Goal: Information Seeking & Learning: Find specific fact

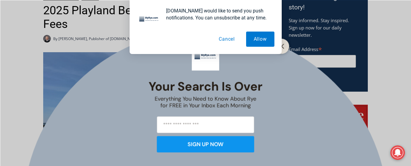
scroll to position [217, 0]
click at [286, 44] on div "MyRye.com would like to send you push notifications. You can unsubscribe at any…" at bounding box center [205, 27] width 411 height 54
click at [283, 46] on div "MyRye.com would like to send you push notifications. You can unsubscribe at any…" at bounding box center [205, 27] width 411 height 54
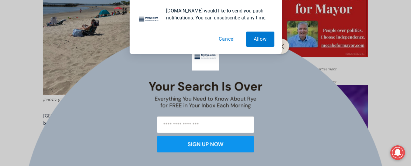
scroll to position [338, 0]
drag, startPoint x: 257, startPoint y: 87, endPoint x: 250, endPoint y: 119, distance: 33.0
click at [250, 119] on div "Your Search is Over Everything You Need to Know About Rye for FREE in Your Inbo…" at bounding box center [205, 98] width 114 height 119
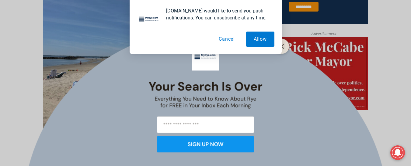
scroll to position [284, 0]
click at [229, 40] on button "Cancel" at bounding box center [226, 39] width 31 height 15
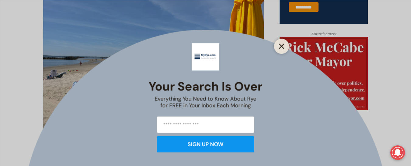
click at [280, 44] on line "Close" at bounding box center [281, 46] width 4 height 4
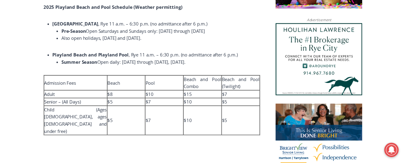
scroll to position [488, 0]
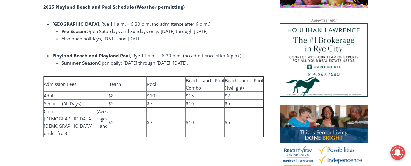
click at [280, 44] on img at bounding box center [324, 60] width 88 height 74
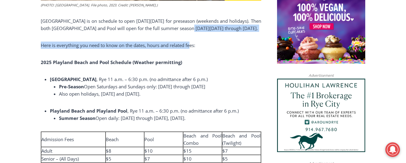
scroll to position [355, 0]
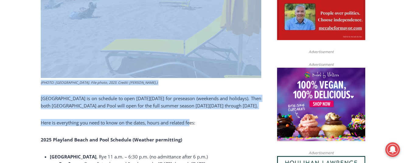
drag, startPoint x: 191, startPoint y: 43, endPoint x: 195, endPoint y: -20, distance: 63.7
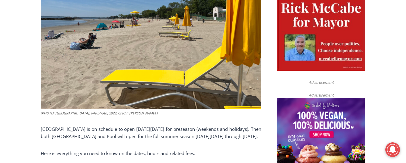
scroll to position [324, 0]
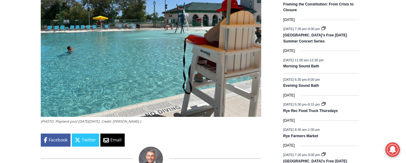
scroll to position [873, 0]
drag, startPoint x: 28, startPoint y: 74, endPoint x: 27, endPoint y: 77, distance: 3.2
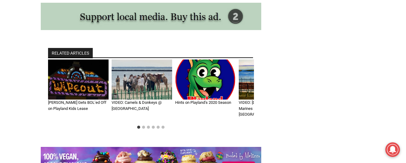
scroll to position [1123, 0]
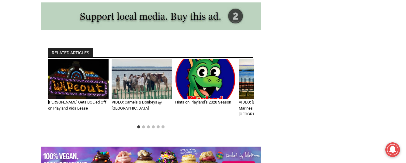
click at [246, 98] on img "4 of 6" at bounding box center [269, 79] width 61 height 40
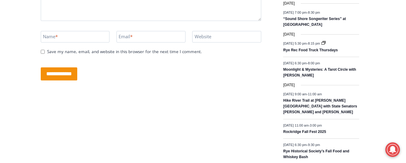
scroll to position [851, 0]
